Goal: Transaction & Acquisition: Subscribe to service/newsletter

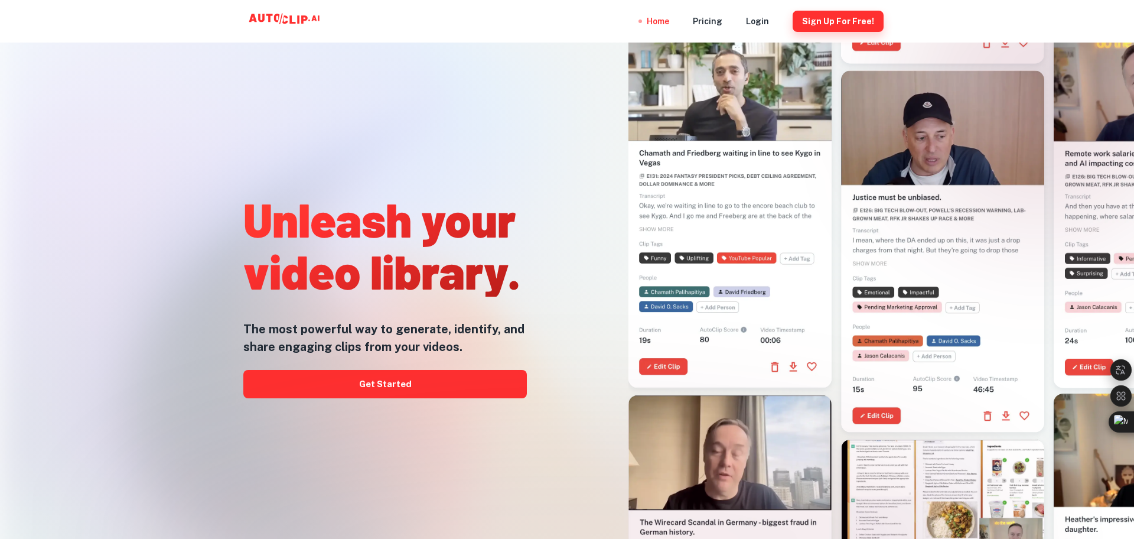
click at [850, 26] on button "Sign Up for free!" at bounding box center [838, 21] width 91 height 21
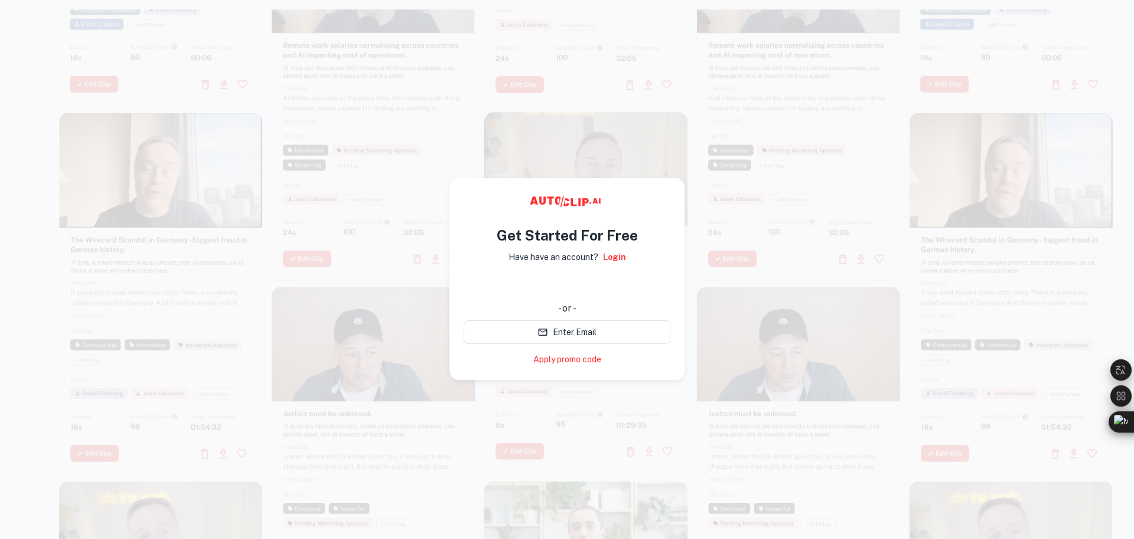
click at [739, 388] on video at bounding box center [798, 338] width 203 height 102
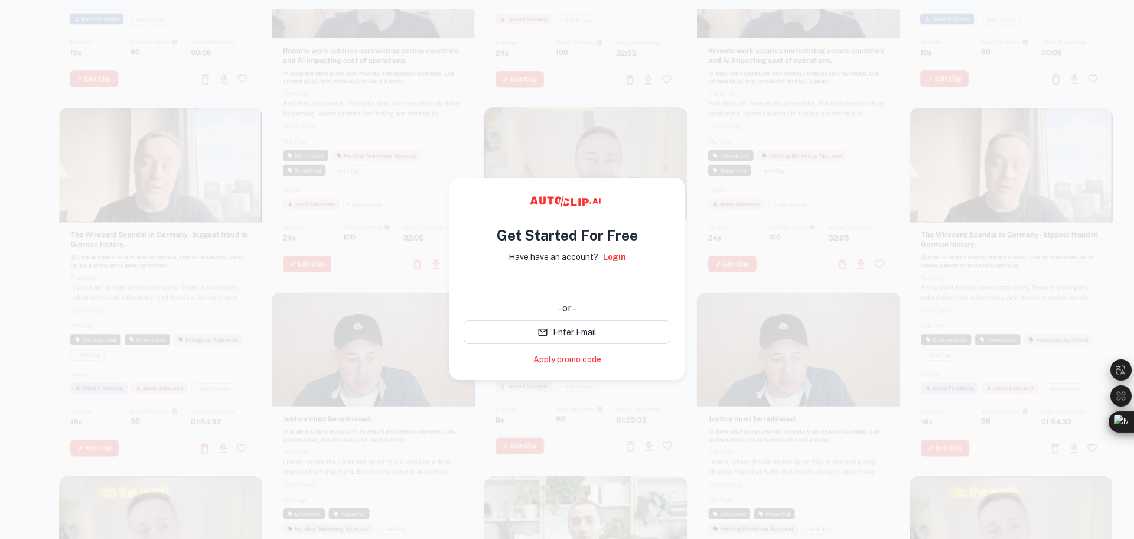
click at [588, 241] on h4 "Get Started For Free" at bounding box center [567, 235] width 141 height 21
click at [611, 259] on link "Login" at bounding box center [614, 257] width 23 height 13
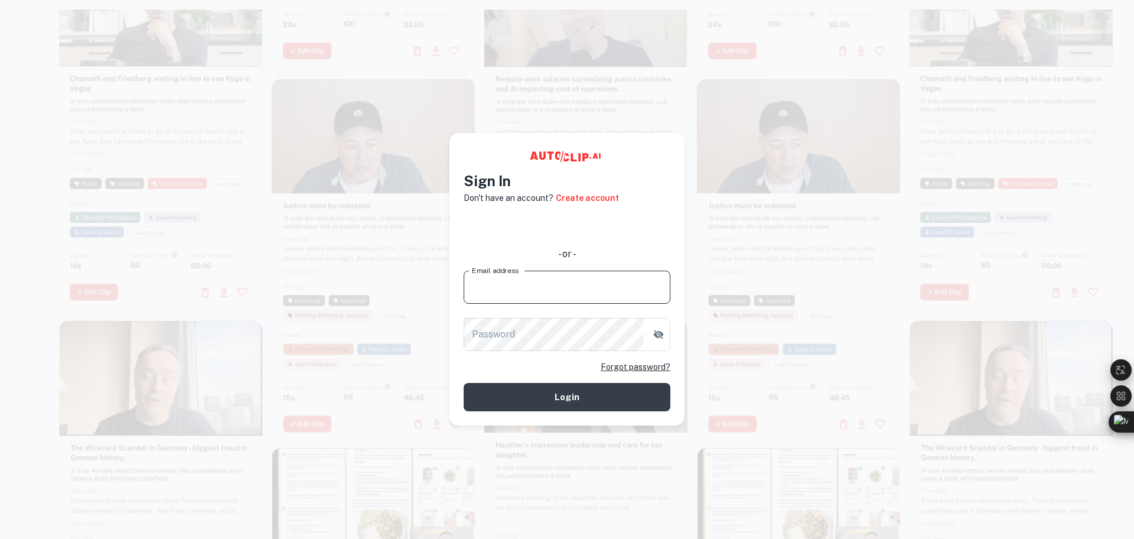
click at [561, 286] on input "Email address" at bounding box center [567, 287] width 207 height 33
click at [774, 350] on div at bounding box center [798, 262] width 203 height 362
click at [774, 350] on div at bounding box center [798, 263] width 203 height 362
